Goal: Transaction & Acquisition: Purchase product/service

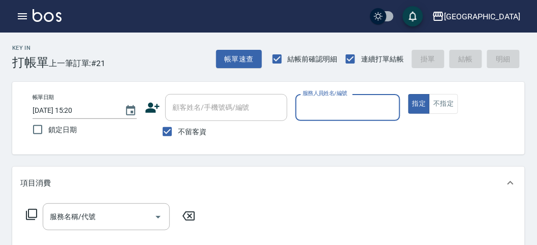
click at [316, 104] on input "服務人員姓名/編號" at bounding box center [347, 108] width 95 height 18
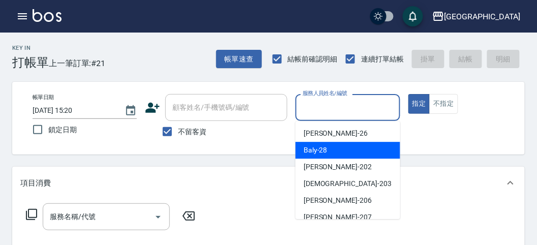
click at [327, 154] on div "Baly -28" at bounding box center [347, 150] width 105 height 17
type input "Baly-28"
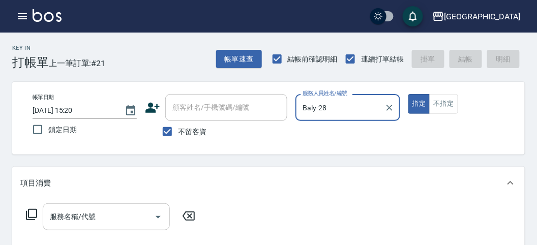
click at [124, 221] on input "服務名稱/代號" at bounding box center [98, 217] width 103 height 18
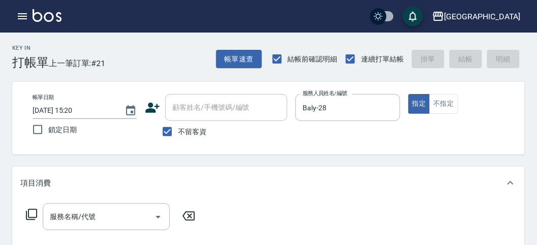
click at [35, 213] on icon at bounding box center [31, 214] width 12 height 12
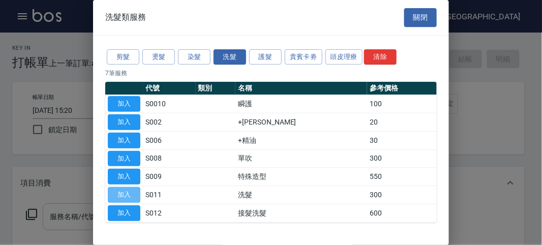
drag, startPoint x: 118, startPoint y: 196, endPoint x: 145, endPoint y: 204, distance: 28.3
click at [117, 196] on button "加入" at bounding box center [124, 195] width 33 height 16
type input "洗髮(S011)"
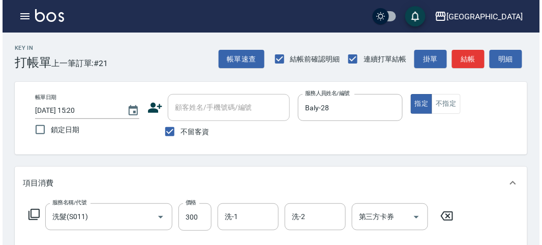
scroll to position [297, 0]
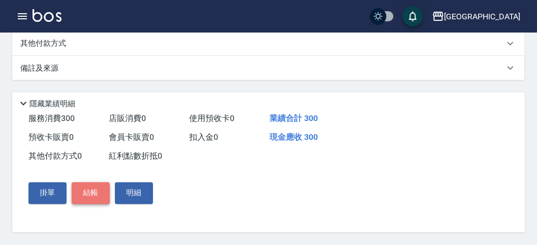
click at [102, 194] on button "結帳" at bounding box center [91, 193] width 38 height 21
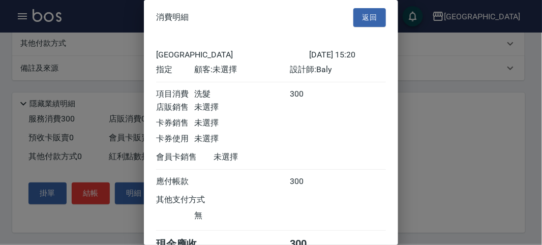
scroll to position [56, 0]
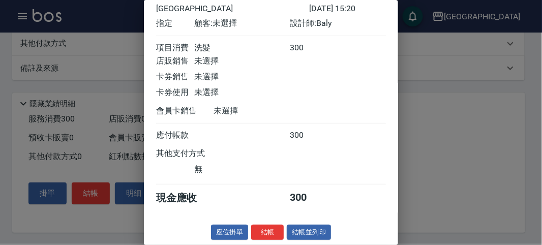
click at [265, 227] on button "結帳" at bounding box center [267, 233] width 33 height 16
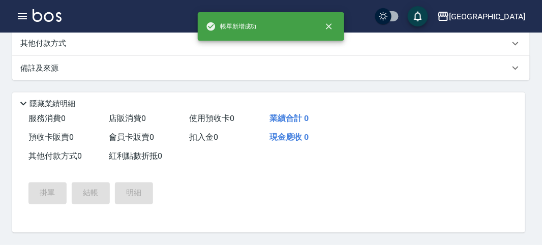
type input "[DATE] 16:15"
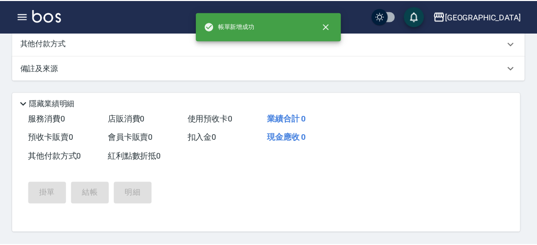
scroll to position [0, 0]
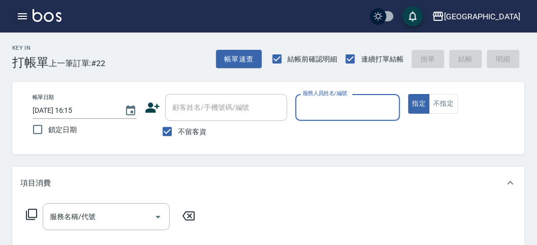
click at [27, 16] on icon "button" at bounding box center [22, 16] width 12 height 12
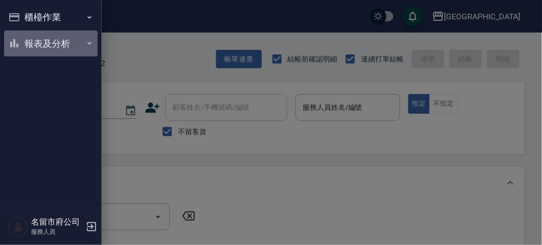
click at [24, 49] on button "報表及分析" at bounding box center [51, 44] width 94 height 26
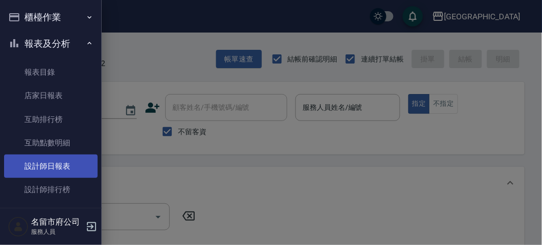
click at [47, 167] on link "設計師日報表" at bounding box center [51, 166] width 94 height 23
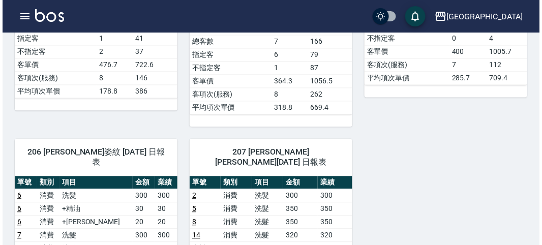
scroll to position [645, 0]
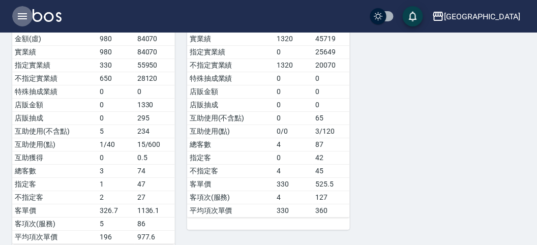
click at [21, 16] on icon "button" at bounding box center [22, 16] width 9 height 6
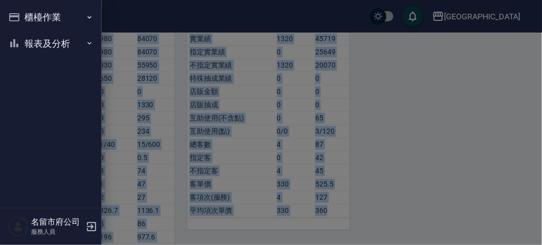
click at [22, 15] on div "櫃檯作業 打帳單 帳單列表 現金收支登錄 高階收支登錄 材料自購登錄 每日結帳 報表及分析 報表目錄 店家日報表 互助排行榜 互助點數明細 設計師日報表 設計…" at bounding box center [51, 122] width 102 height 245
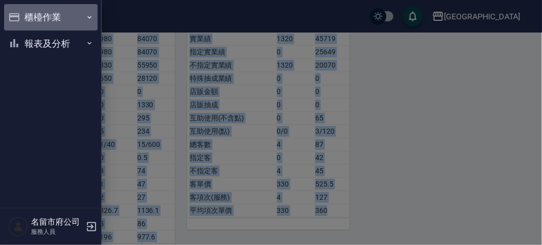
click at [24, 19] on button "櫃檯作業" at bounding box center [51, 17] width 94 height 26
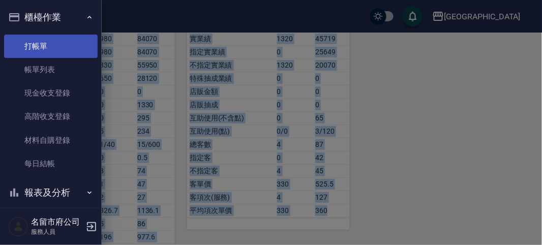
click at [34, 39] on link "打帳單" at bounding box center [51, 46] width 94 height 23
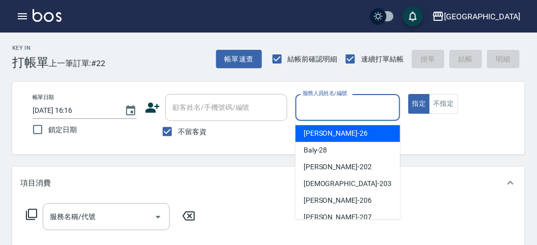
click at [342, 99] on input "服務人員姓名/編號" at bounding box center [347, 108] width 95 height 18
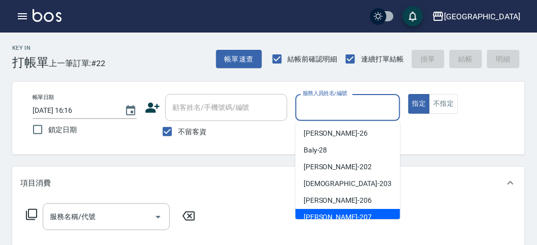
click at [331, 216] on span "[PERSON_NAME] -207" at bounding box center [338, 217] width 68 height 11
type input "[PERSON_NAME]-207"
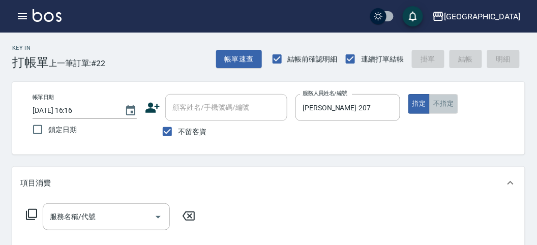
click at [449, 111] on button "不指定" at bounding box center [443, 104] width 28 height 20
click at [29, 220] on icon at bounding box center [31, 214] width 12 height 12
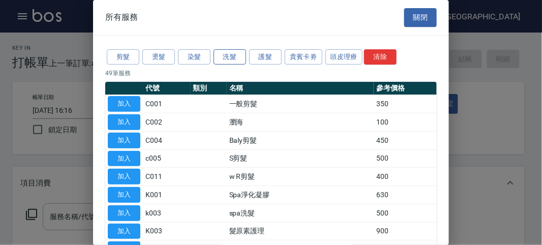
click at [227, 55] on button "洗髮" at bounding box center [230, 57] width 33 height 16
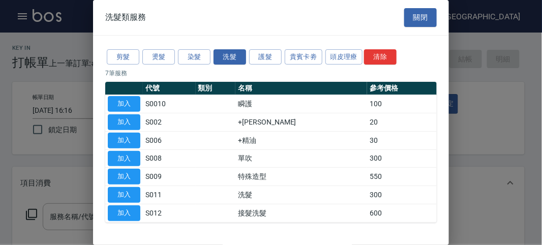
click at [126, 191] on button "加入" at bounding box center [124, 195] width 33 height 16
type input "洗髮(S011)"
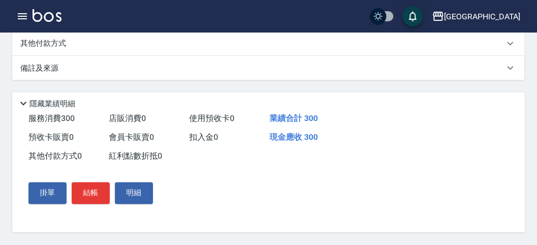
scroll to position [128, 0]
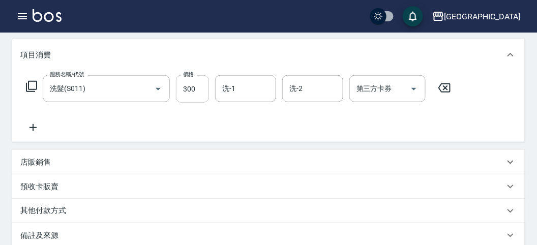
click at [193, 93] on input "300" at bounding box center [192, 88] width 33 height 27
type input "320"
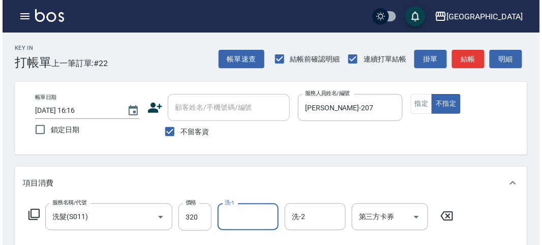
scroll to position [297, 0]
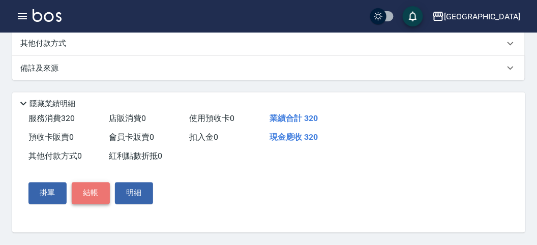
click at [92, 194] on button "結帳" at bounding box center [91, 193] width 38 height 21
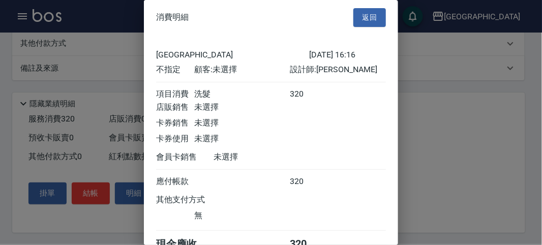
scroll to position [56, 0]
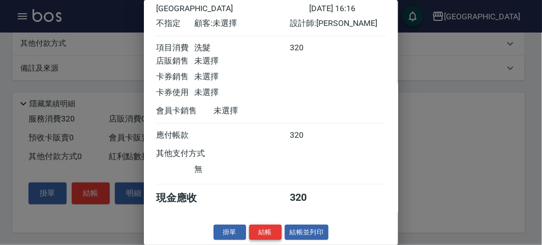
click at [267, 231] on button "結帳" at bounding box center [265, 233] width 33 height 16
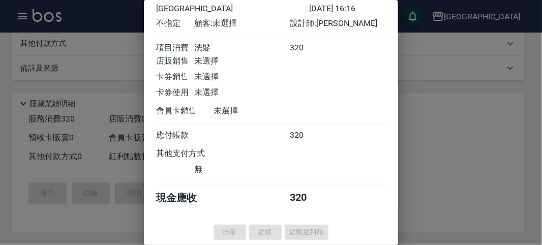
type input "[DATE] 16:33"
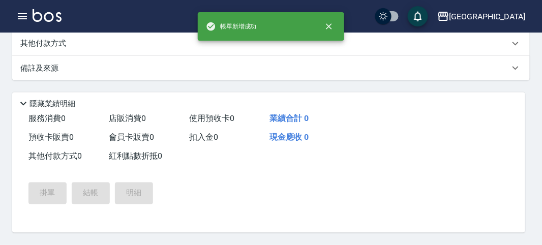
scroll to position [0, 0]
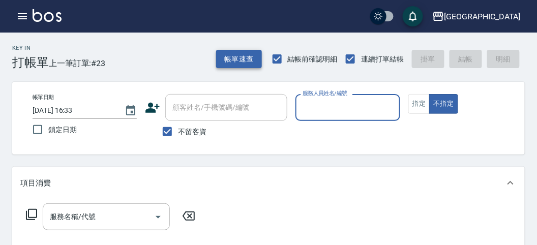
click at [254, 57] on button "帳單速查" at bounding box center [239, 59] width 46 height 19
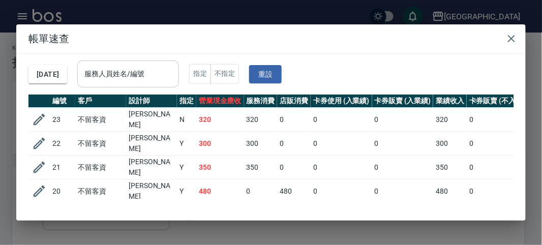
click at [164, 75] on input "服務人員姓名/編號" at bounding box center [128, 74] width 93 height 18
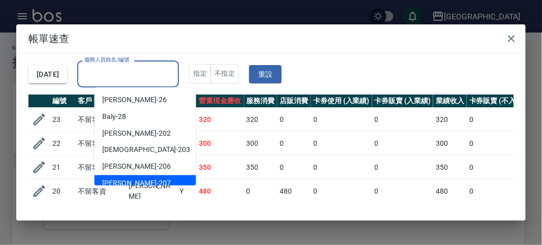
click at [149, 179] on div "[PERSON_NAME] -207" at bounding box center [146, 183] width 102 height 17
type input "[PERSON_NAME]-207"
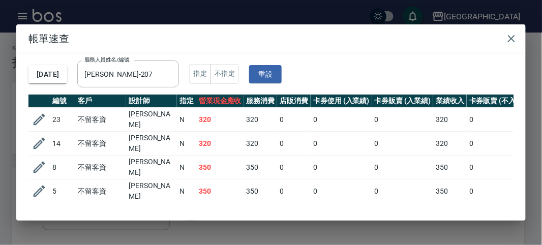
click at [296, 121] on td "0" at bounding box center [294, 120] width 34 height 24
click at [295, 121] on td "0" at bounding box center [294, 120] width 34 height 24
click at [300, 132] on td "0" at bounding box center [294, 144] width 34 height 24
click at [298, 132] on td "0" at bounding box center [294, 144] width 34 height 24
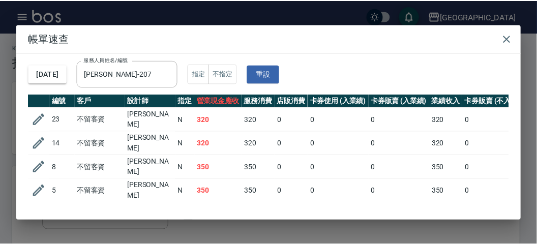
scroll to position [39, 0]
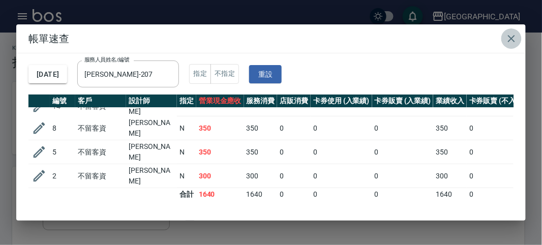
click at [515, 38] on icon "button" at bounding box center [511, 39] width 12 height 12
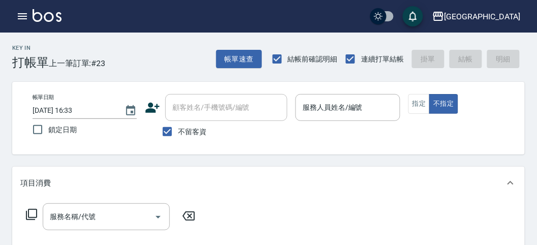
click at [474, 91] on div "帳單日期 [DATE] 16:33 鎖定日期 顧客姓名/手機號碼/編號 顧客姓名/手機號碼/編號 不留客資 服務人員姓名/編號 服務人員姓名/編號 指定 不指定" at bounding box center [268, 118] width 513 height 73
click at [309, 114] on input "服務人員姓名/編號" at bounding box center [347, 108] width 95 height 18
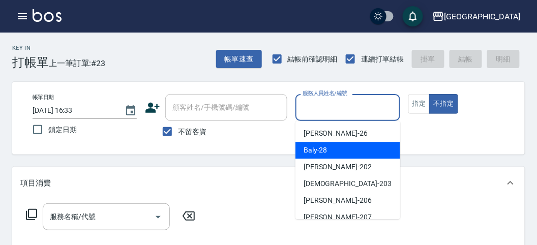
click at [311, 151] on span "Baly -28" at bounding box center [316, 150] width 24 height 11
type input "Baly-28"
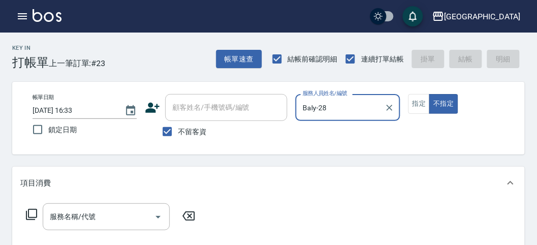
click at [34, 214] on icon at bounding box center [31, 214] width 12 height 12
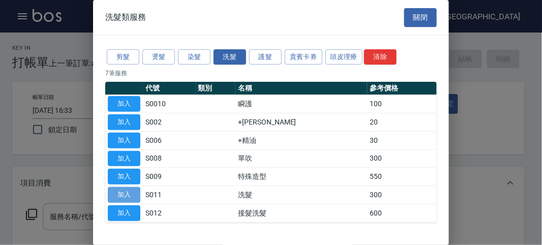
click at [119, 195] on button "加入" at bounding box center [124, 195] width 33 height 16
type input "洗髮(S011)"
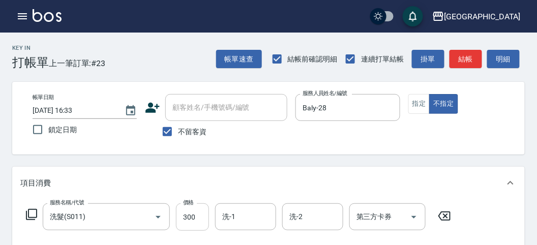
click at [194, 216] on input "300" at bounding box center [192, 216] width 33 height 27
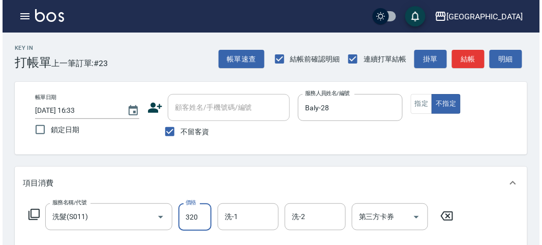
scroll to position [297, 0]
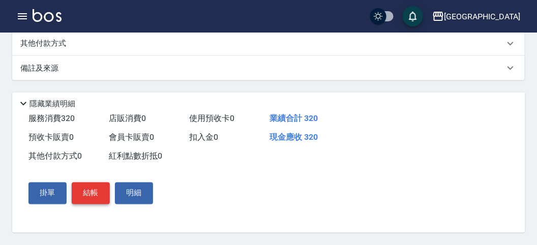
type input "320"
click at [79, 199] on button "結帳" at bounding box center [91, 193] width 38 height 21
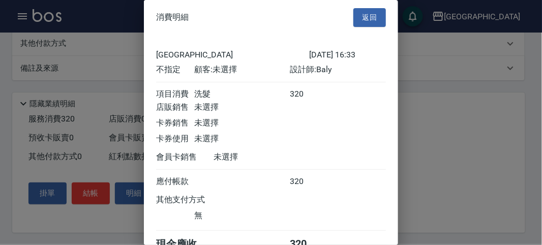
scroll to position [56, 0]
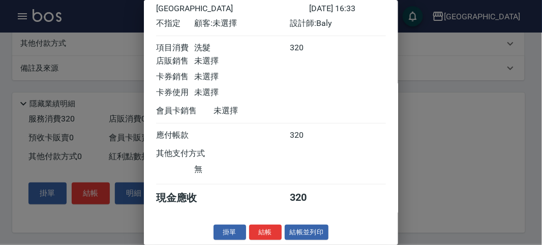
click at [258, 230] on button "結帳" at bounding box center [265, 233] width 33 height 16
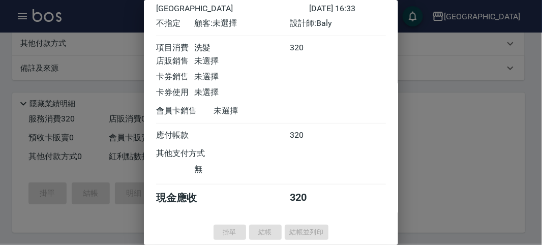
type input "[DATE] 16:45"
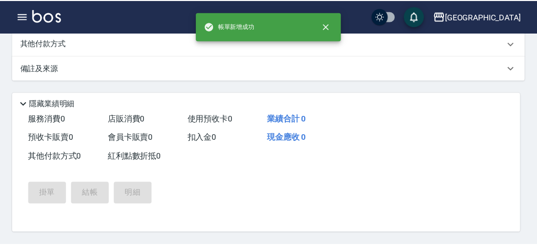
scroll to position [0, 0]
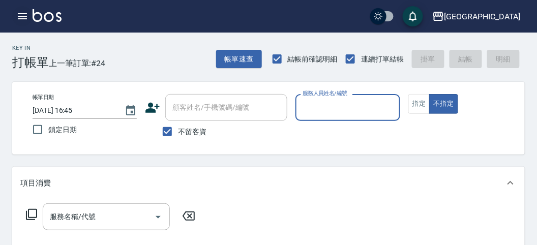
click at [18, 15] on icon "button" at bounding box center [22, 16] width 12 height 12
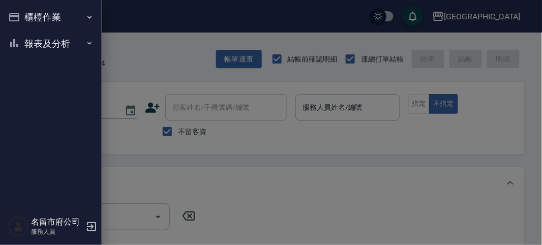
click at [41, 22] on button "櫃檯作業" at bounding box center [51, 17] width 94 height 26
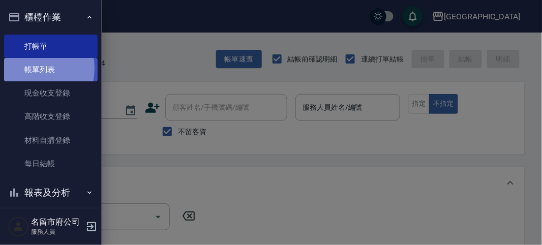
click at [31, 69] on link "帳單列表" at bounding box center [51, 69] width 94 height 23
click at [31, 68] on link "帳單列表" at bounding box center [51, 69] width 94 height 23
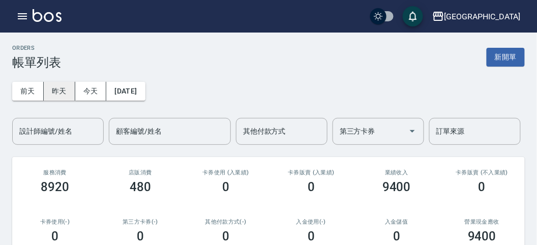
click at [62, 91] on button "昨天" at bounding box center [60, 91] width 32 height 19
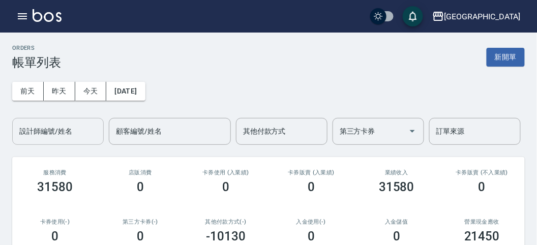
click at [70, 130] on input "設計師編號/姓名" at bounding box center [58, 132] width 82 height 18
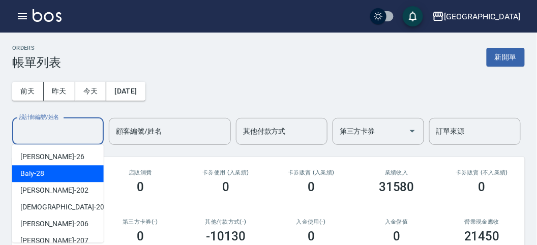
click at [65, 166] on div "Baly -28" at bounding box center [58, 173] width 92 height 17
type input "Baly-28"
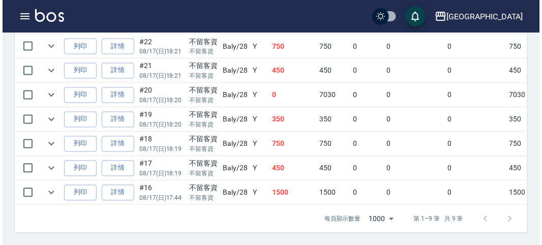
scroll to position [301, 0]
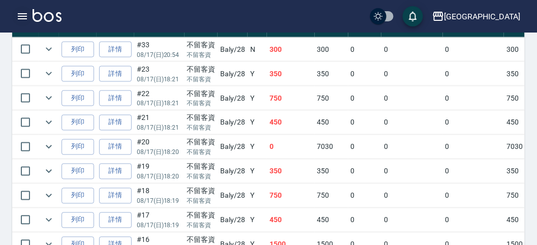
click at [20, 15] on icon "button" at bounding box center [22, 16] width 12 height 12
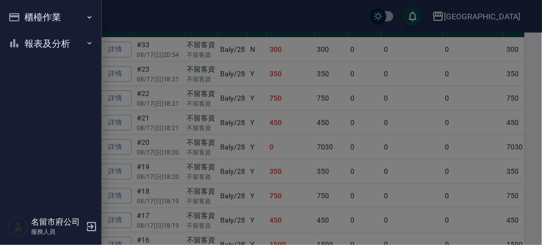
click at [20, 15] on div "櫃檯作業 打帳單 帳單列表 現金收支登錄 高階收支登錄 材料自購登錄 每日結帳 報表及分析 報表目錄 店家日報表 互助排行榜 互助點數明細 設計師日報表 設計…" at bounding box center [51, 122] width 102 height 245
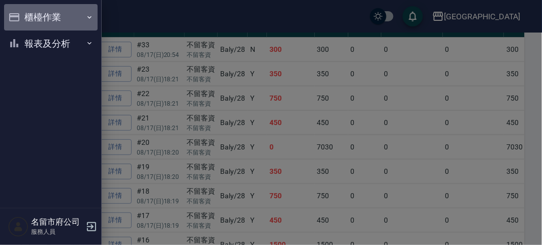
click at [20, 15] on icon "button" at bounding box center [14, 17] width 12 height 12
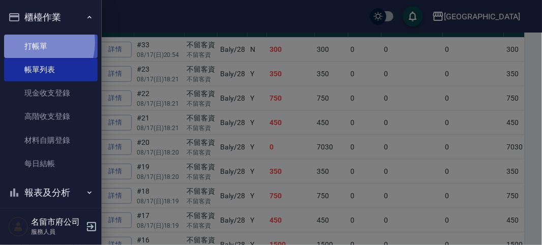
click at [32, 42] on link "打帳單" at bounding box center [51, 46] width 94 height 23
